Goal: Transaction & Acquisition: Purchase product/service

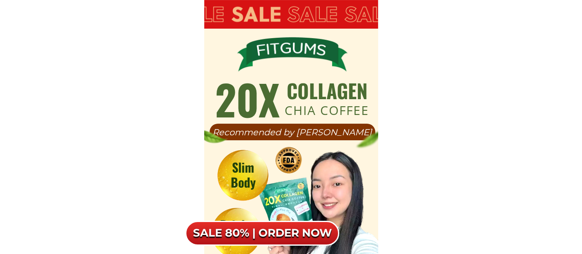
scroll to position [5253, 0]
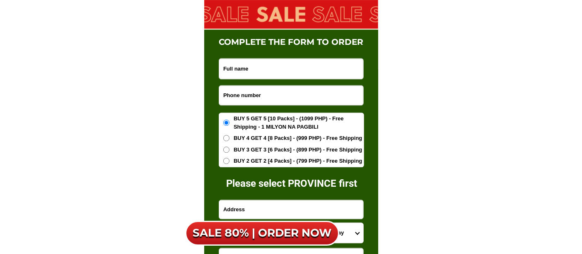
click at [232, 96] on input "Input phone_number" at bounding box center [291, 94] width 144 height 19
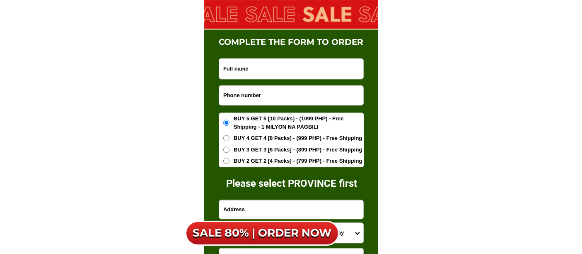
paste input "09476089343"
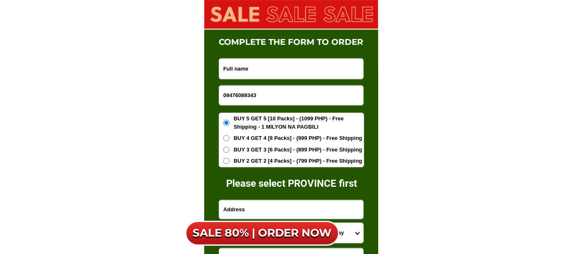
type input "09476089343"
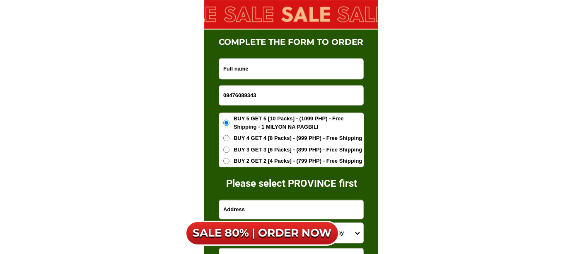
paste input "Sti [PERSON_NAME]"
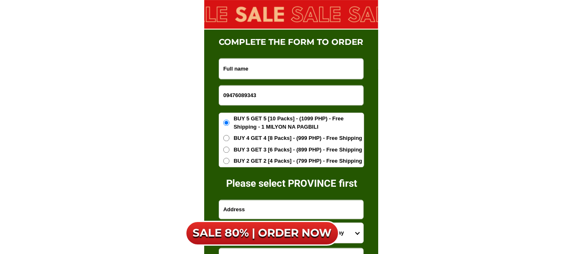
click at [262, 66] on input "Input full_name" at bounding box center [291, 68] width 144 height 20
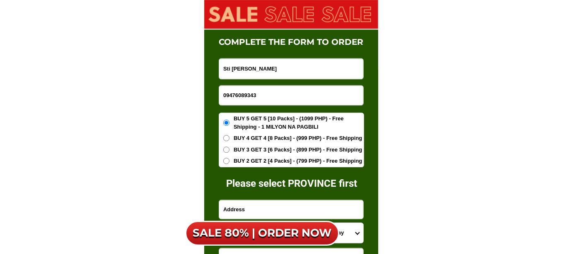
drag, startPoint x: 276, startPoint y: 66, endPoint x: 108, endPoint y: 78, distance: 168.3
paste input "[PERSON_NAME]"
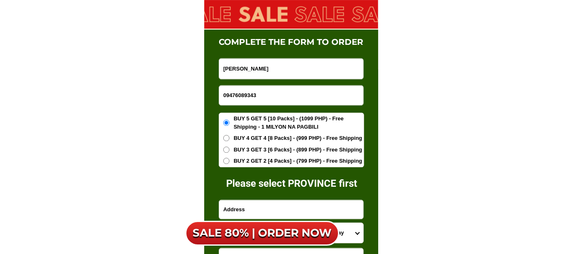
scroll to position [5345, 0]
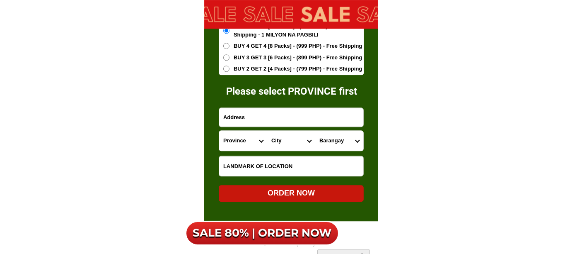
type input "[PERSON_NAME]"
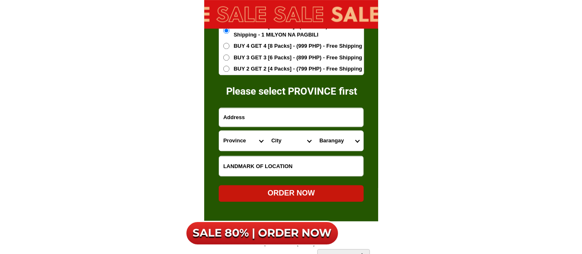
click at [248, 117] on input "Input address" at bounding box center [291, 117] width 144 height 19
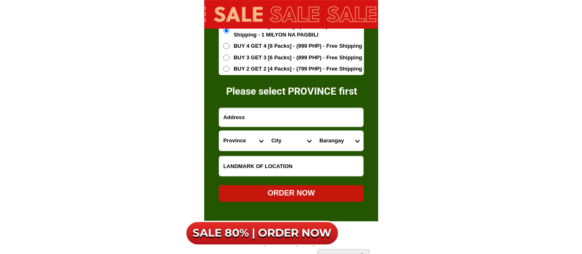
paste input "Sti [PERSON_NAME]"
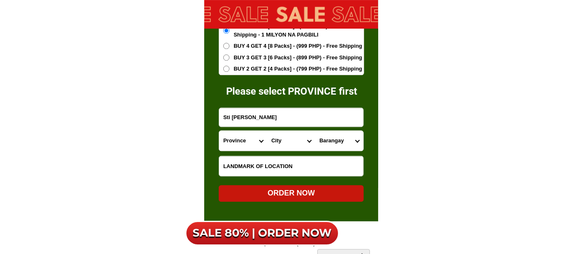
type input "Sti [PERSON_NAME]"
click at [240, 146] on select "Province [GEOGRAPHIC_DATA] [GEOGRAPHIC_DATA] [GEOGRAPHIC_DATA] [GEOGRAPHIC_DATA…" at bounding box center [243, 141] width 48 height 20
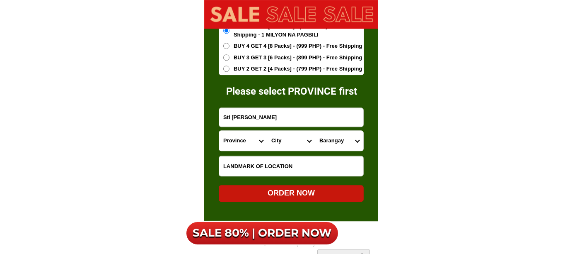
click at [247, 138] on select "Province [GEOGRAPHIC_DATA] [GEOGRAPHIC_DATA] [GEOGRAPHIC_DATA] [GEOGRAPHIC_DATA…" at bounding box center [243, 141] width 48 height 20
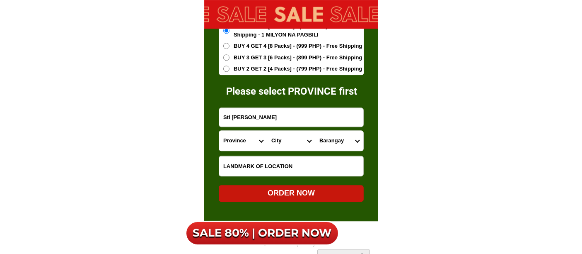
select select "63_904"
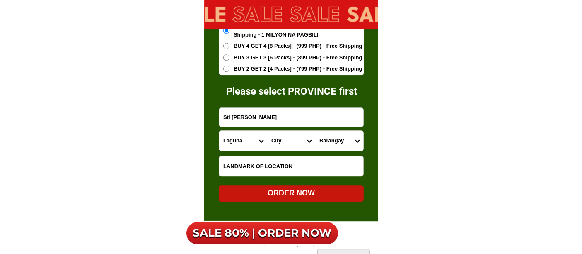
click at [219, 131] on select "Province [GEOGRAPHIC_DATA] [GEOGRAPHIC_DATA] [GEOGRAPHIC_DATA] [GEOGRAPHIC_DATA…" at bounding box center [243, 141] width 48 height 20
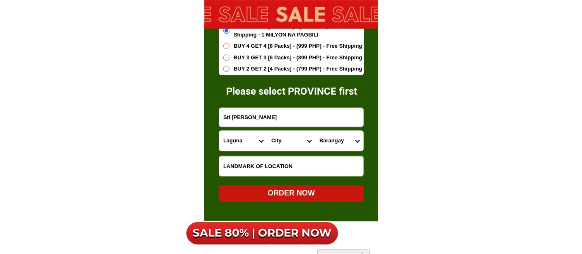
click at [272, 146] on select "City [GEOGRAPHIC_DATA] [GEOGRAPHIC_DATA]-city [GEOGRAPHIC_DATA] [GEOGRAPHIC_DAT…" at bounding box center [291, 141] width 48 height 20
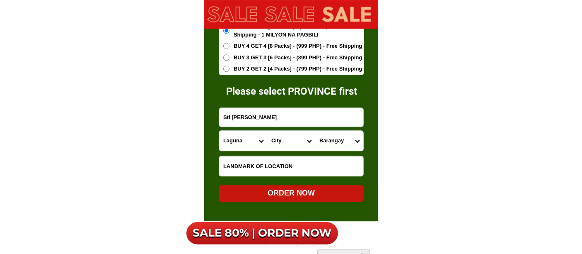
select select "63_9047485"
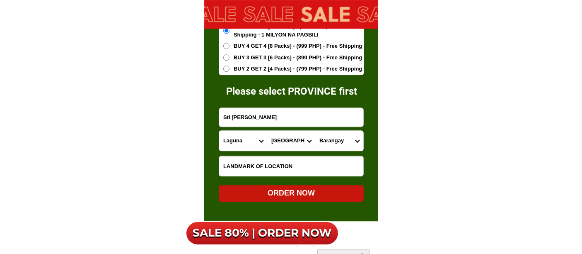
click at [267, 131] on select "City [GEOGRAPHIC_DATA] [GEOGRAPHIC_DATA]-city [GEOGRAPHIC_DATA] [GEOGRAPHIC_DAT…" at bounding box center [291, 141] width 48 height 20
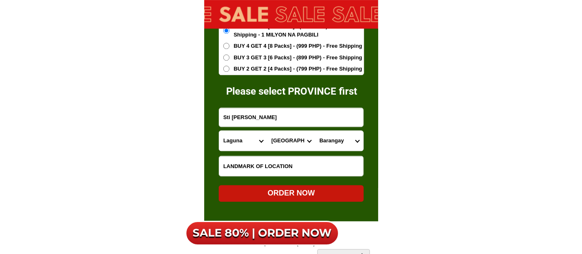
click at [332, 138] on select "Barangay Aplaya Balibago Caingin Dila Dita Don [PERSON_NAME] (pob.) Labas Macab…" at bounding box center [339, 141] width 48 height 20
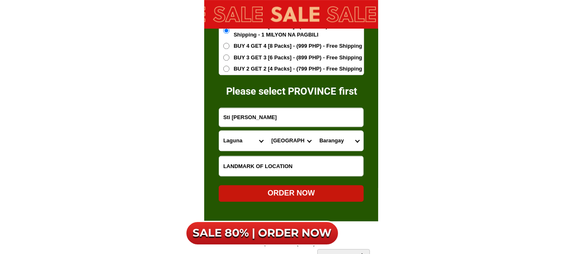
select select "63_90474857591"
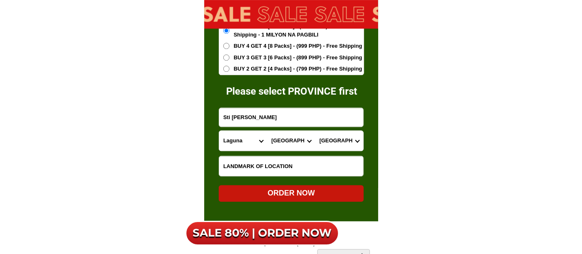
click at [315, 131] on select "Barangay Aplaya Balibago Caingin Dila Dita Don [PERSON_NAME] (pob.) Labas Macab…" at bounding box center [339, 141] width 48 height 20
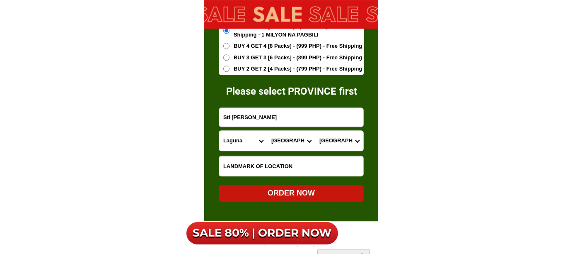
click at [296, 194] on div "ORDER NOW" at bounding box center [291, 192] width 145 height 11
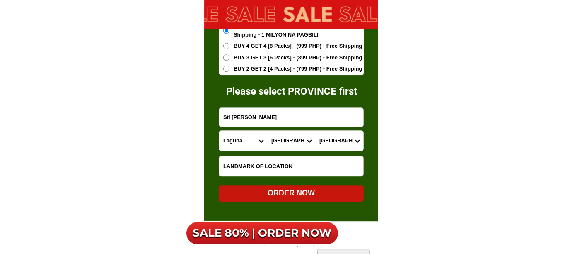
radio input "true"
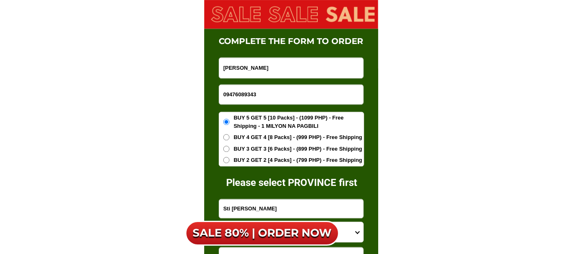
scroll to position [5253, 0]
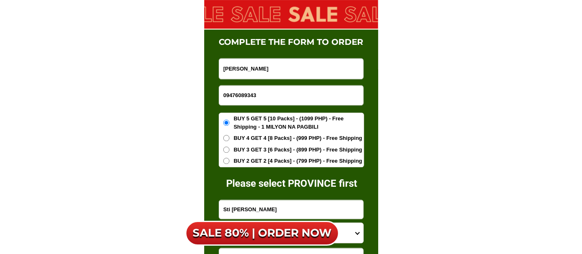
click at [251, 85] on div "09476089343" at bounding box center [291, 95] width 145 height 20
click at [253, 96] on input "09476089343" at bounding box center [291, 94] width 144 height 19
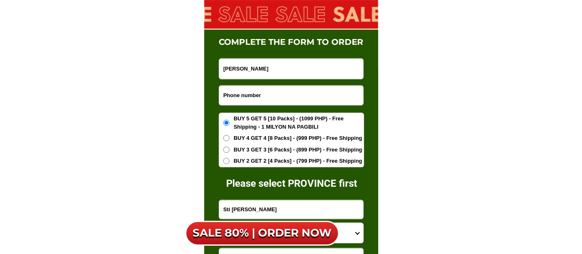
paste input "09505097085"
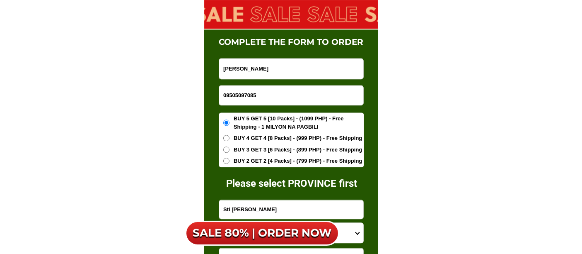
type input "09505097085"
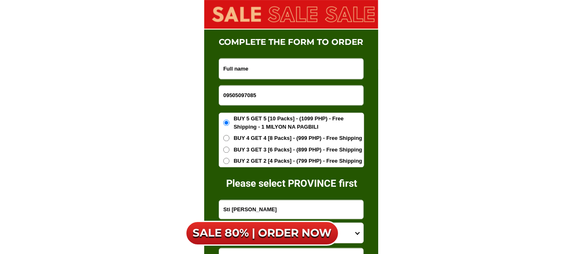
click at [298, 69] on input "Input full_name" at bounding box center [291, 68] width 144 height 20
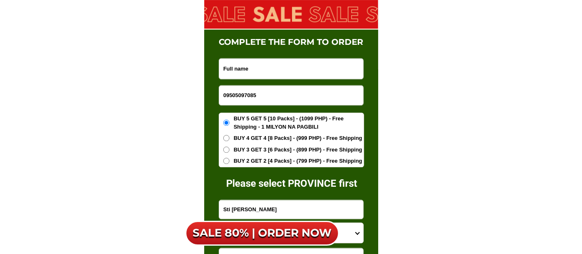
paste input "[PERSON_NAME]"
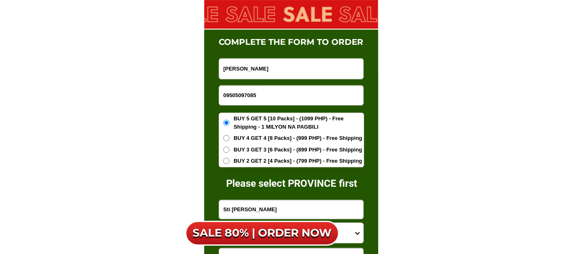
type input "[PERSON_NAME]"
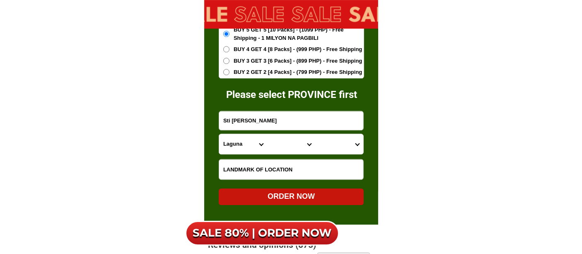
scroll to position [5345, 0]
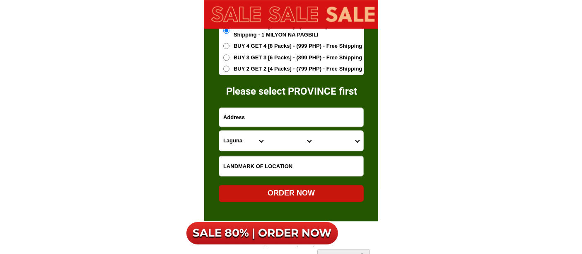
click at [245, 121] on input "Input address" at bounding box center [291, 117] width 144 height 19
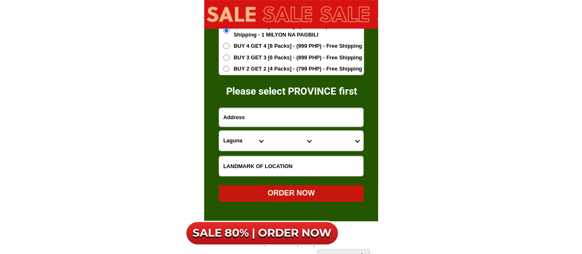
paste input "Fronts [DEMOGRAPHIC_DATA]"
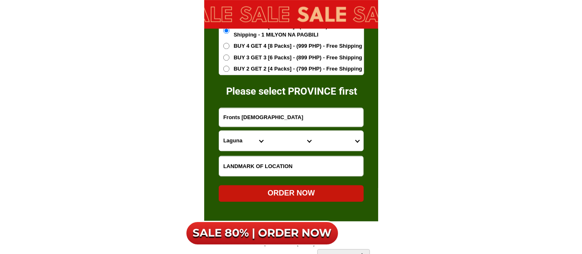
drag, startPoint x: 318, startPoint y: 118, endPoint x: 216, endPoint y: 120, distance: 102.8
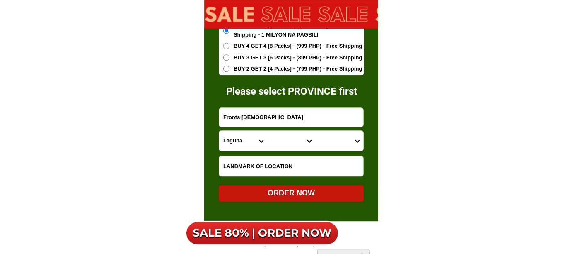
click at [216, 120] on div "complete the form to order Please select PROVINCE first [PERSON_NAME] 095050970…" at bounding box center [291, 79] width 174 height 284
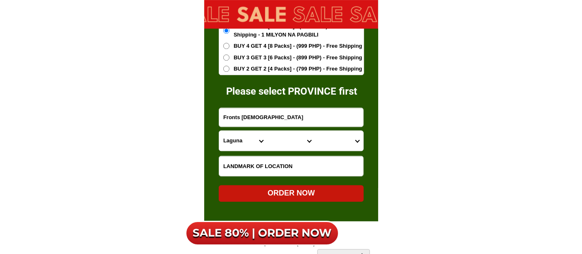
paste input "Lowr"
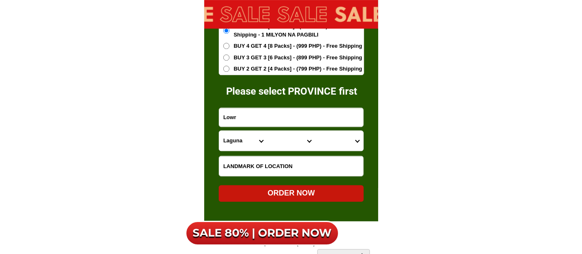
type input "Lowr"
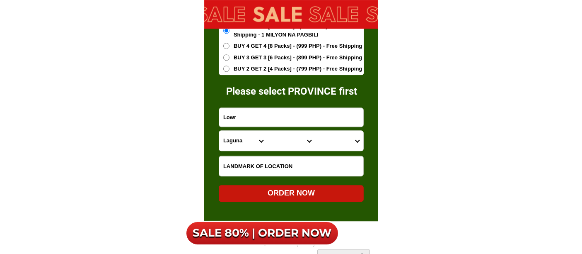
click at [260, 169] on input "Input LANDMARKOFLOCATION" at bounding box center [291, 166] width 144 height 20
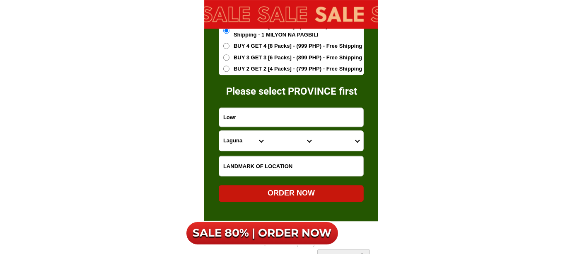
paste input "Fronts [DEMOGRAPHIC_DATA]"
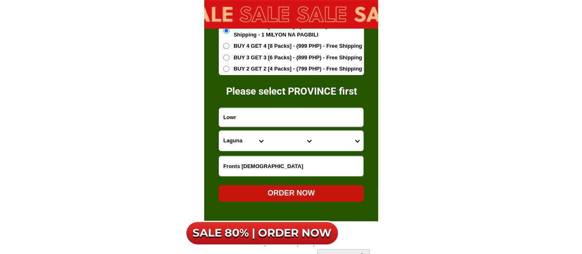
type input "Fronts [DEMOGRAPHIC_DATA]"
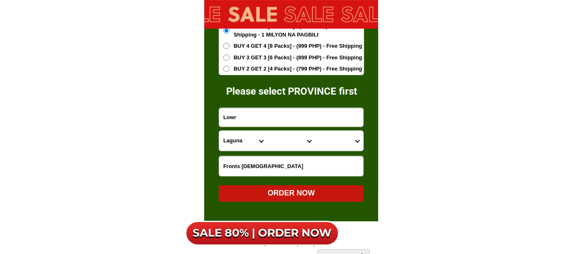
click at [227, 138] on select "Province [GEOGRAPHIC_DATA] [GEOGRAPHIC_DATA] [GEOGRAPHIC_DATA] [GEOGRAPHIC_DATA…" at bounding box center [243, 141] width 48 height 20
select select "63_581"
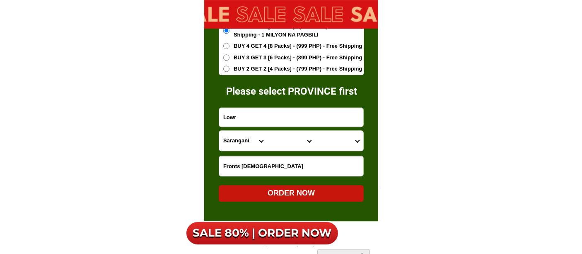
click at [219, 131] on select "Province [GEOGRAPHIC_DATA] [GEOGRAPHIC_DATA] [GEOGRAPHIC_DATA] [GEOGRAPHIC_DATA…" at bounding box center [243, 141] width 48 height 20
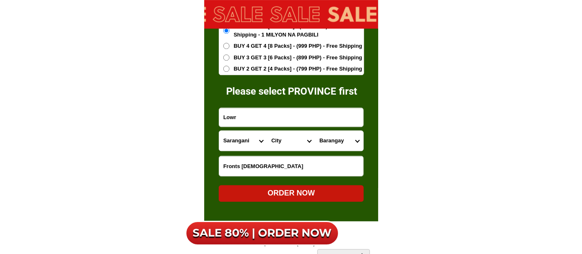
click at [280, 140] on select "City [PERSON_NAME] Kiamba Maasim Maitum Malapatan [GEOGRAPHIC_DATA]" at bounding box center [291, 141] width 48 height 20
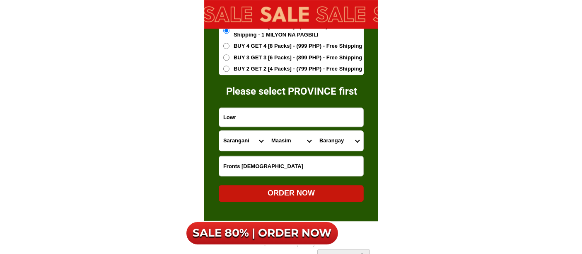
click at [267, 131] on select "City [PERSON_NAME] Kiamba Maasim Maitum Malapatan [GEOGRAPHIC_DATA]" at bounding box center [291, 141] width 48 height 20
click at [289, 141] on select "City [PERSON_NAME] Kiamba Maasim Maitum Malapatan [GEOGRAPHIC_DATA]" at bounding box center [291, 141] width 48 height 20
select select "63_5814221"
click at [267, 131] on select "City [PERSON_NAME] Kiamba Maasim Maitum Malapatan [GEOGRAPHIC_DATA]" at bounding box center [291, 141] width 48 height 20
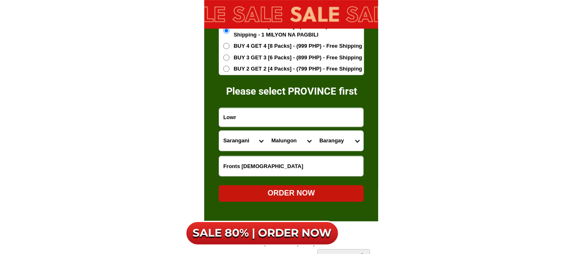
click at [341, 139] on select "[GEOGRAPHIC_DATA] Atlae [GEOGRAPHIC_DATA] Banate Blaan Datal batong Datal bila …" at bounding box center [339, 141] width 48 height 20
select select "63_58142215840"
click at [315, 131] on select "[GEOGRAPHIC_DATA] Atlae [GEOGRAPHIC_DATA] Banate Blaan Datal batong Datal bila …" at bounding box center [339, 141] width 48 height 20
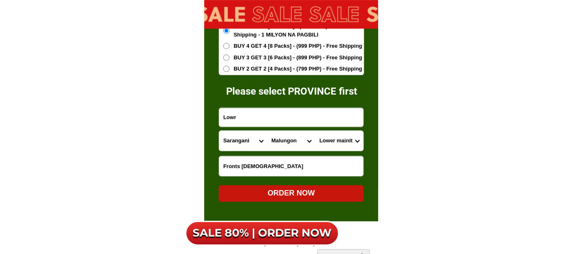
click at [286, 195] on div "ORDER NOW" at bounding box center [291, 192] width 145 height 11
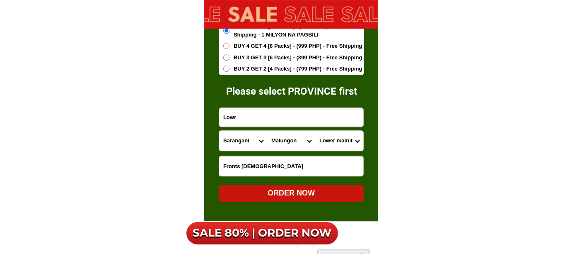
radio input "true"
